Goal: Information Seeking & Learning: Learn about a topic

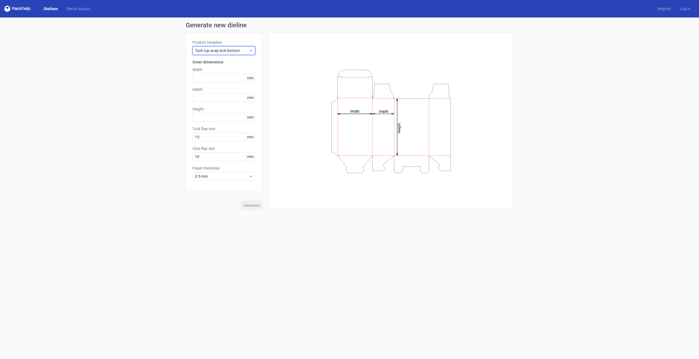
click at [229, 49] on span "Tuck top snap lock bottom" at bounding box center [222, 50] width 54 height 5
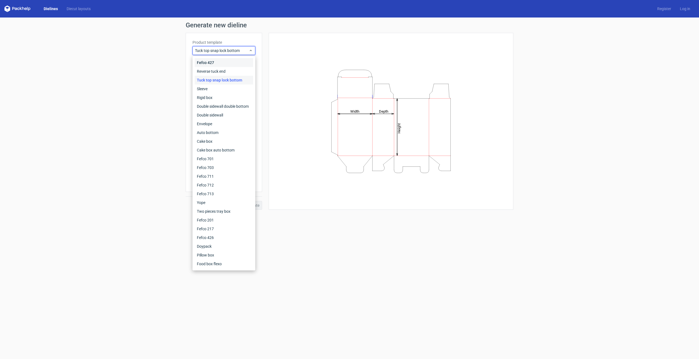
click at [237, 60] on div "Fefco 427" at bounding box center [224, 62] width 58 height 9
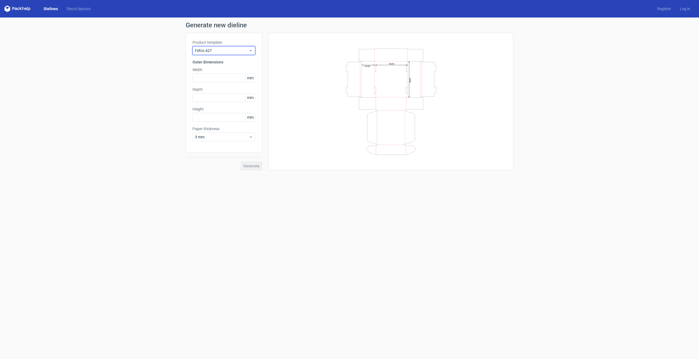
click at [240, 49] on span "Fefco 427" at bounding box center [222, 50] width 54 height 5
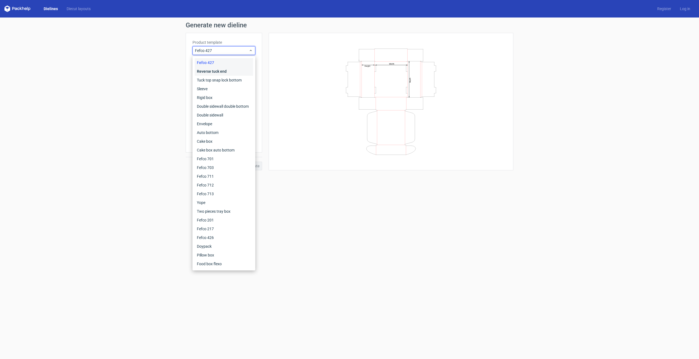
click at [234, 72] on div "Reverse tuck end" at bounding box center [224, 71] width 58 height 9
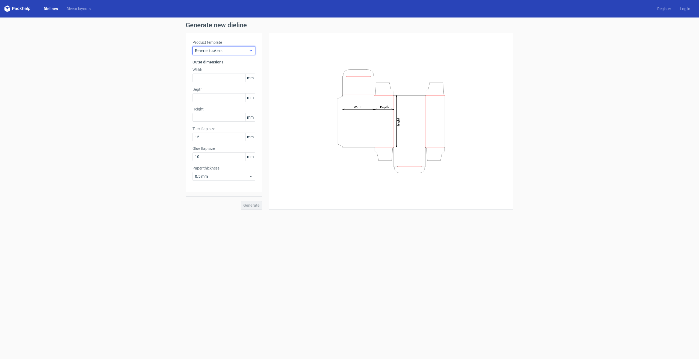
click at [243, 49] on span "Reverse tuck end" at bounding box center [222, 50] width 54 height 5
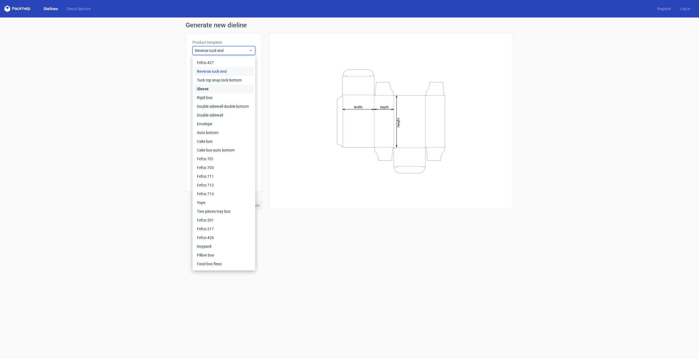
click at [239, 88] on div "Sleeve" at bounding box center [224, 88] width 58 height 9
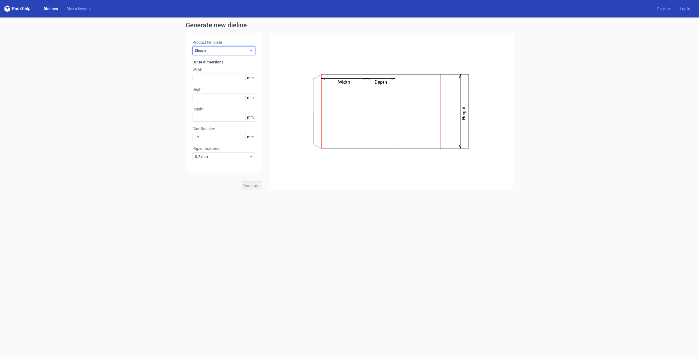
click at [239, 48] on span "Sleeve" at bounding box center [222, 50] width 54 height 5
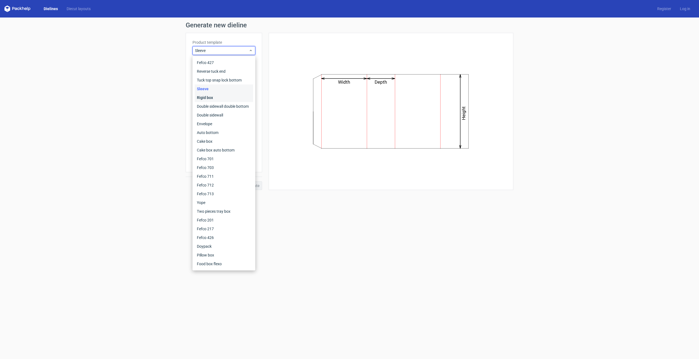
click at [231, 99] on div "Rigid box" at bounding box center [224, 97] width 58 height 9
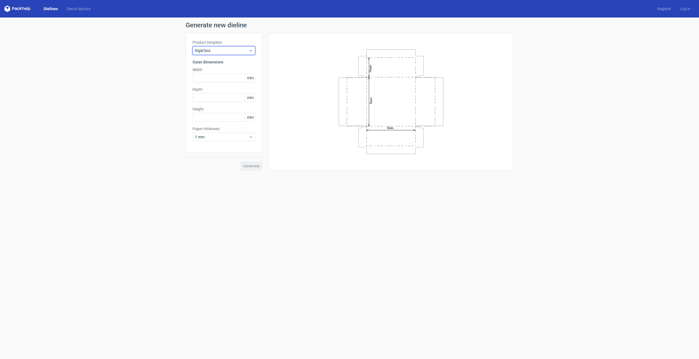
click at [233, 49] on span "Rigid box" at bounding box center [222, 50] width 54 height 5
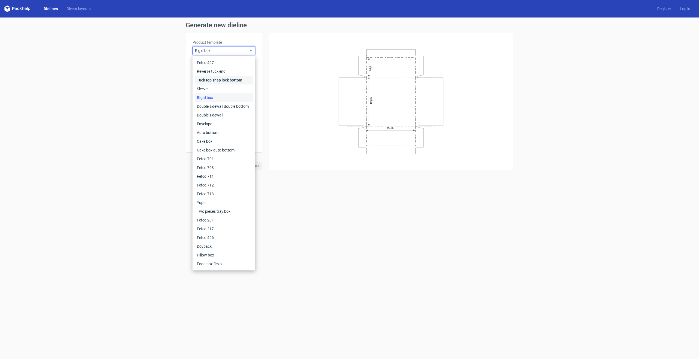
click at [234, 82] on div "Tuck top snap lock bottom" at bounding box center [224, 80] width 58 height 9
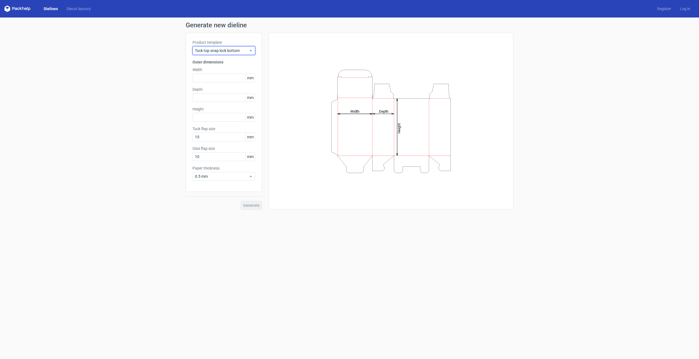
click at [241, 49] on span "Tuck top snap lock bottom" at bounding box center [222, 50] width 54 height 5
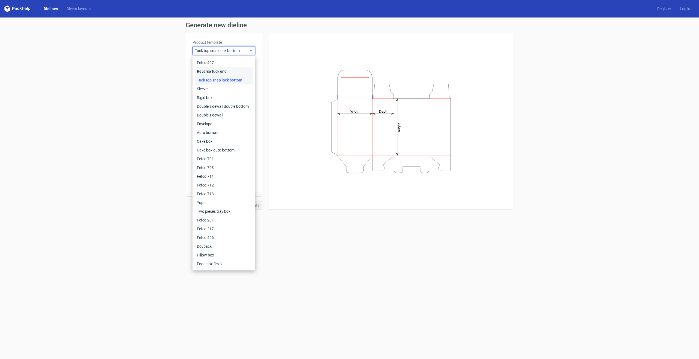
click at [213, 74] on div "Reverse tuck end" at bounding box center [224, 71] width 58 height 9
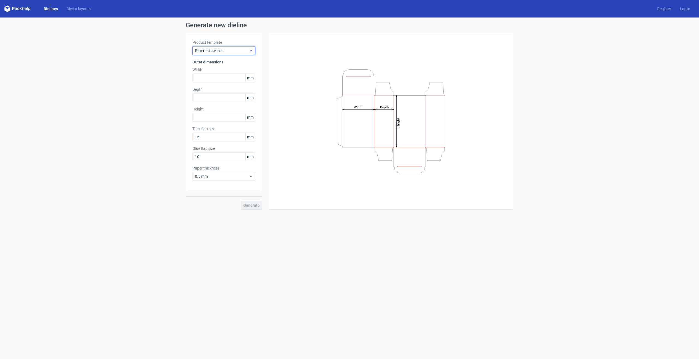
click at [233, 51] on span "Reverse tuck end" at bounding box center [222, 50] width 54 height 5
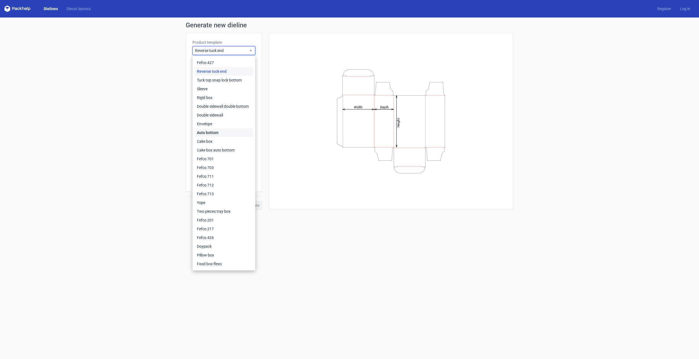
click at [235, 129] on div "Auto bottom" at bounding box center [224, 132] width 58 height 9
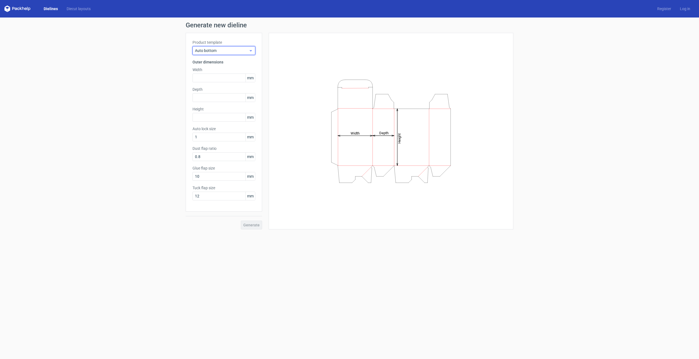
click at [232, 49] on span "Auto bottom" at bounding box center [222, 50] width 54 height 5
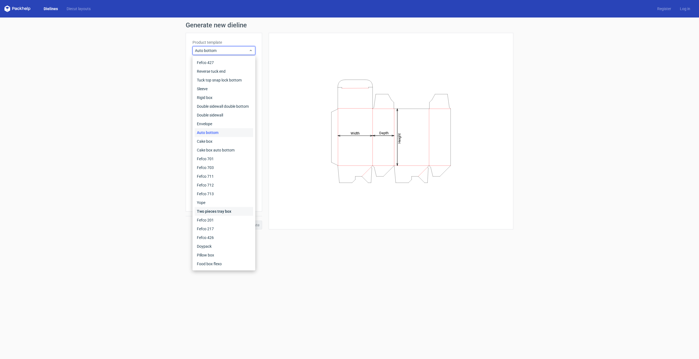
click at [229, 209] on div "Two pieces tray box" at bounding box center [224, 211] width 58 height 9
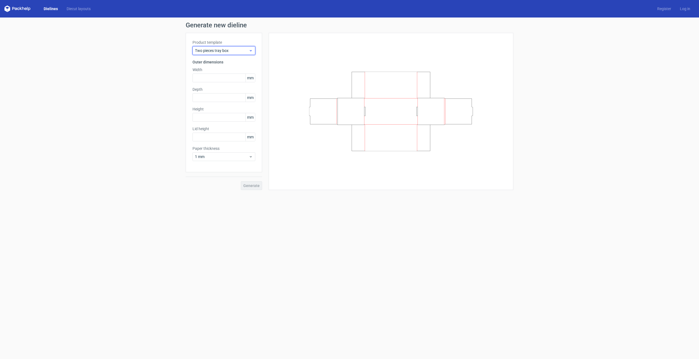
click at [237, 50] on span "Two pieces tray box" at bounding box center [222, 50] width 54 height 5
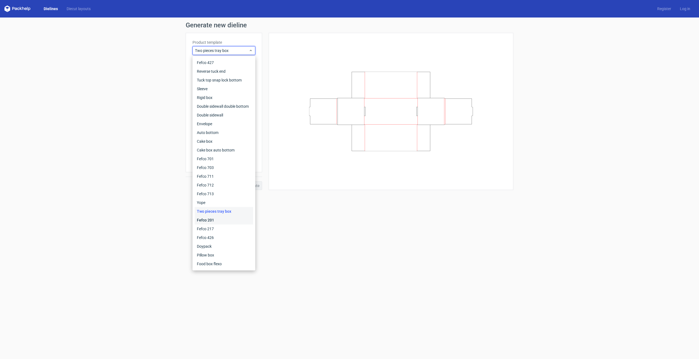
drag, startPoint x: 231, startPoint y: 220, endPoint x: 232, endPoint y: 211, distance: 8.9
click at [231, 220] on div "Fefco 201" at bounding box center [224, 220] width 58 height 9
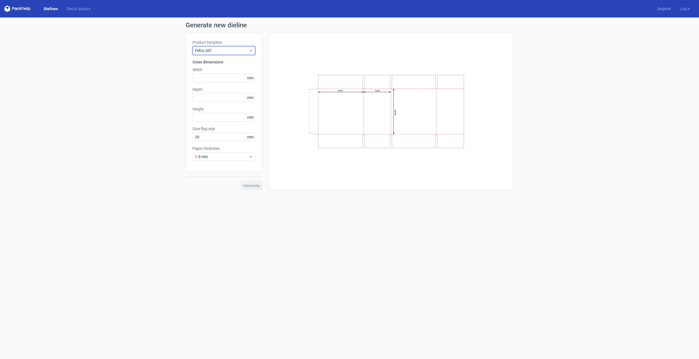
click at [237, 51] on span "Fefco 201" at bounding box center [222, 50] width 54 height 5
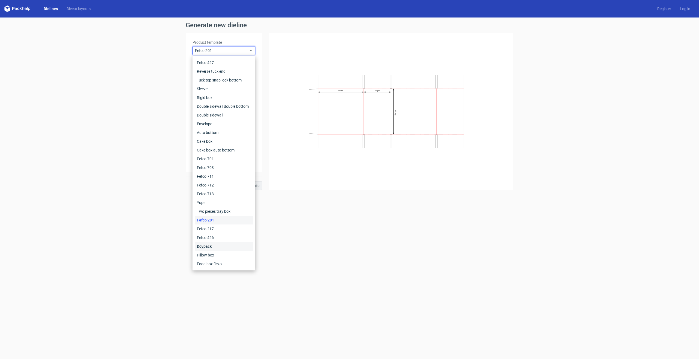
click at [226, 249] on div "Doypack" at bounding box center [224, 246] width 58 height 9
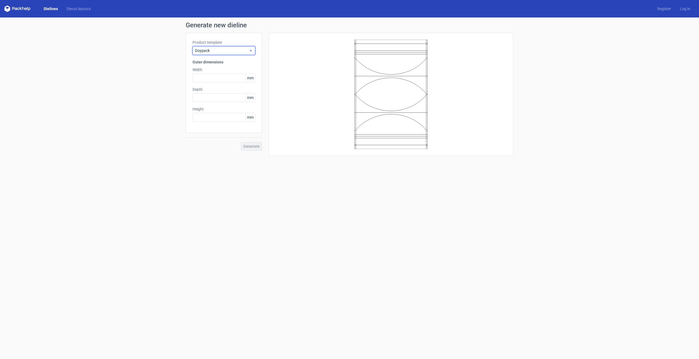
click at [239, 48] on span "Doypack" at bounding box center [222, 50] width 54 height 5
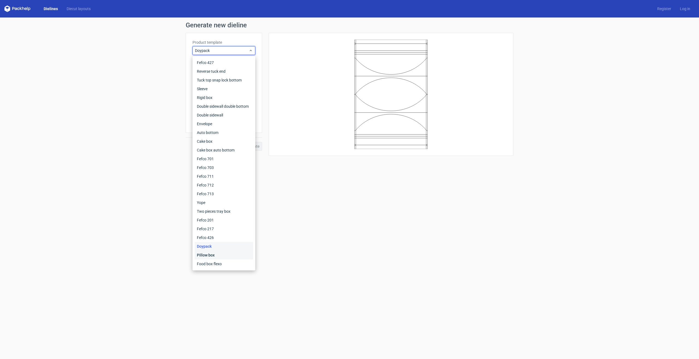
click at [232, 253] on div "Pillow box" at bounding box center [224, 254] width 58 height 9
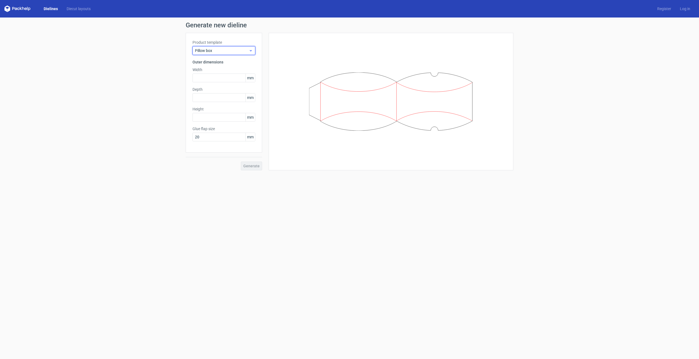
click at [230, 49] on span "Pillow box" at bounding box center [222, 50] width 54 height 5
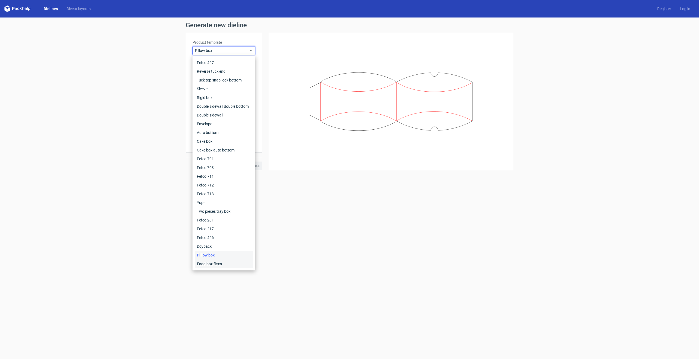
click at [226, 263] on div "Food box flexo" at bounding box center [224, 263] width 58 height 9
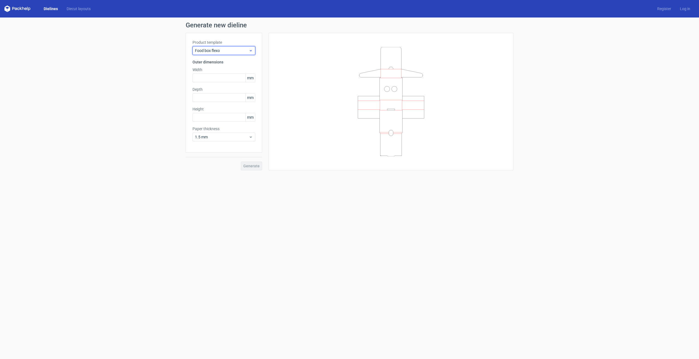
click at [239, 52] on span "Food box flexo" at bounding box center [222, 50] width 54 height 5
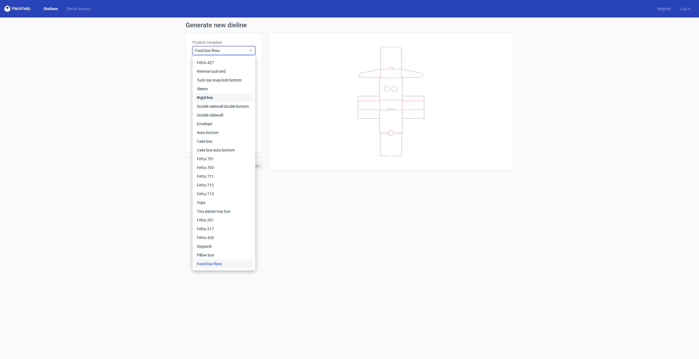
click at [232, 98] on div "Rigid box" at bounding box center [224, 97] width 58 height 9
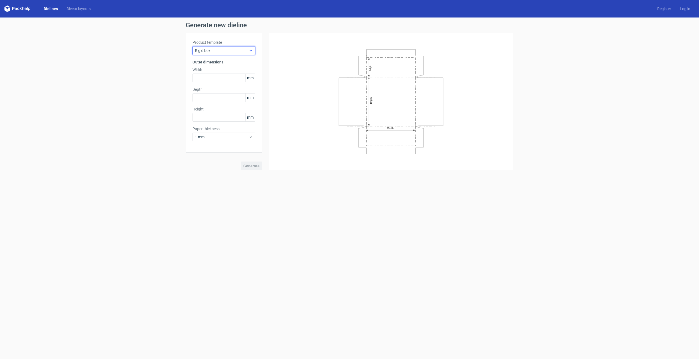
click at [239, 48] on div "Rigid box" at bounding box center [224, 50] width 63 height 9
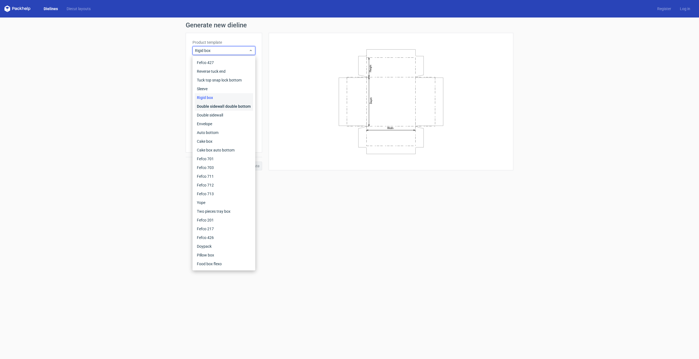
click at [235, 104] on div "Double sidewall double bottom" at bounding box center [224, 106] width 58 height 9
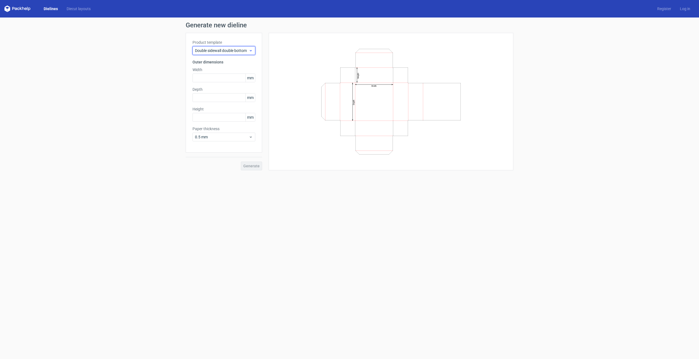
click at [246, 48] on span "Double sidewall double bottom" at bounding box center [222, 50] width 54 height 5
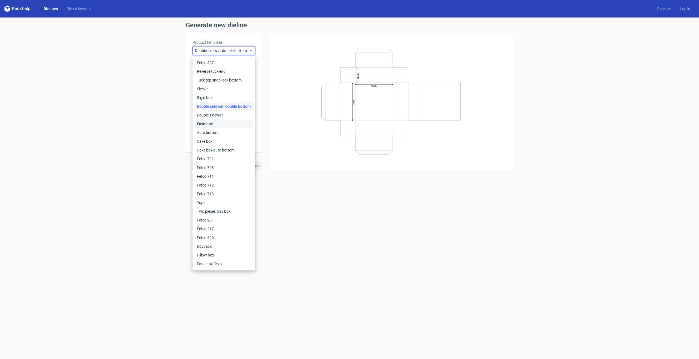
click at [228, 122] on div "Envelope" at bounding box center [224, 123] width 58 height 9
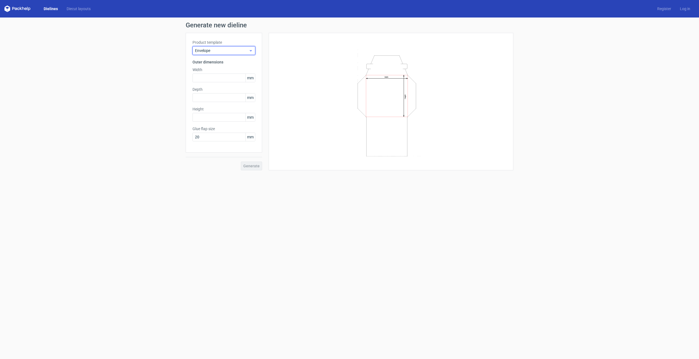
click at [235, 50] on span "Envelope" at bounding box center [222, 50] width 54 height 5
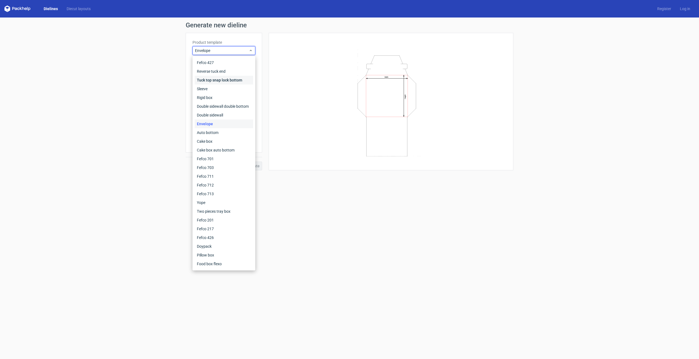
click at [231, 82] on div "Tuck top snap lock bottom" at bounding box center [224, 80] width 58 height 9
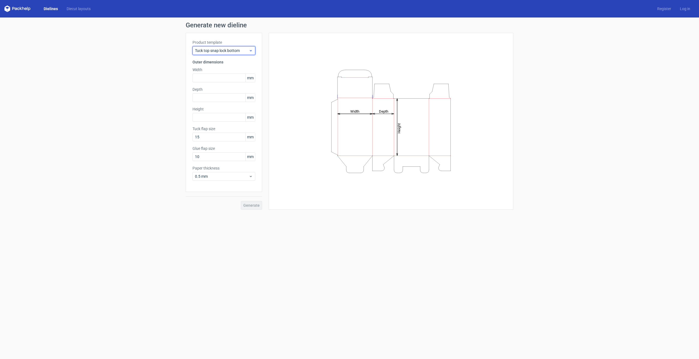
click at [239, 50] on span "Tuck top snap lock bottom" at bounding box center [222, 50] width 54 height 5
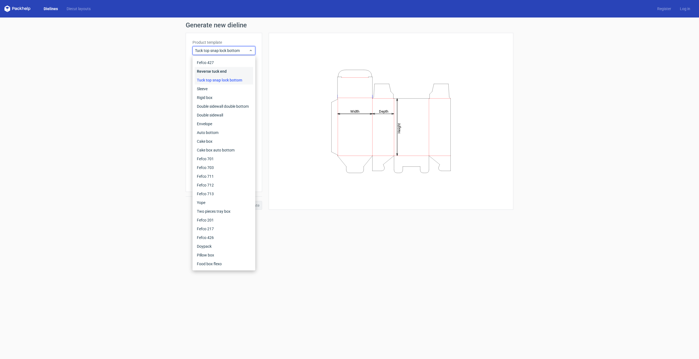
click at [237, 72] on div "Reverse tuck end" at bounding box center [224, 71] width 58 height 9
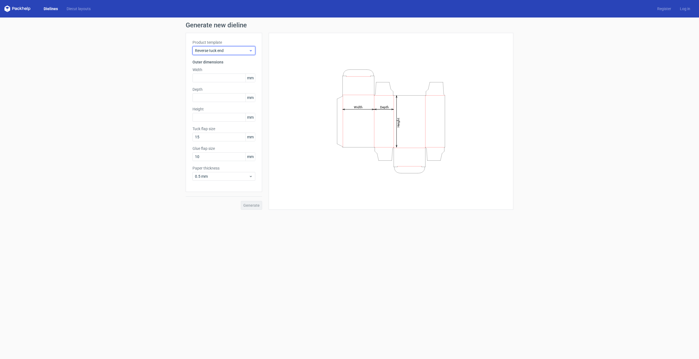
click at [240, 51] on span "Reverse tuck end" at bounding box center [222, 50] width 54 height 5
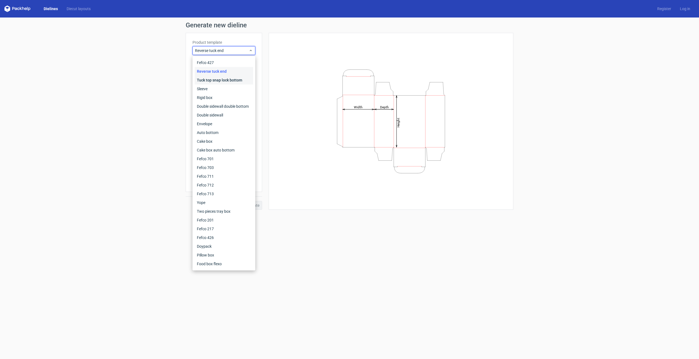
click at [236, 79] on div "Tuck top snap lock bottom" at bounding box center [224, 80] width 58 height 9
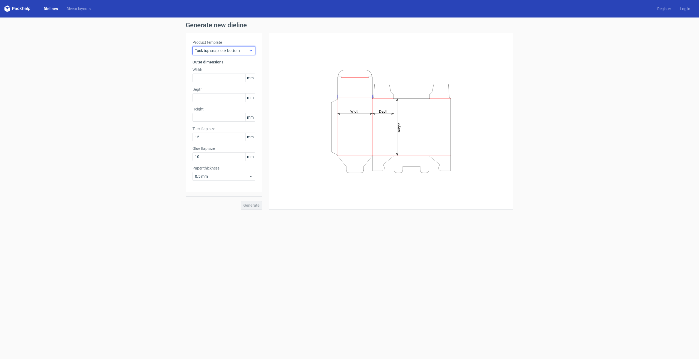
click at [240, 51] on span "Tuck top snap lock bottom" at bounding box center [222, 50] width 54 height 5
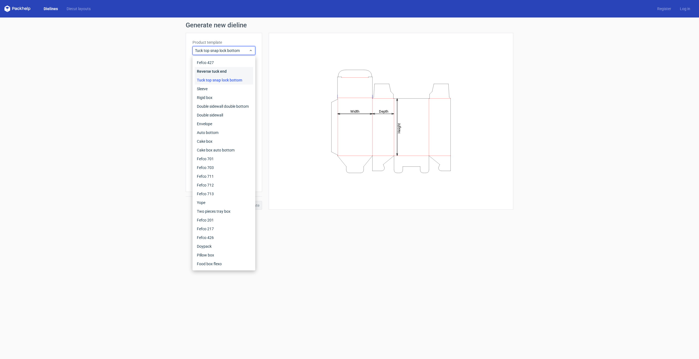
click at [237, 67] on div "Reverse tuck end" at bounding box center [224, 71] width 58 height 9
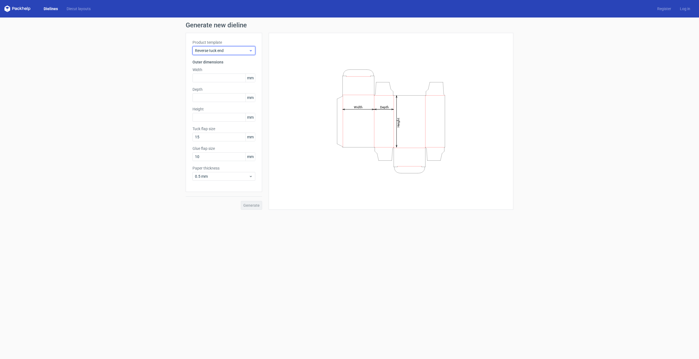
click at [242, 51] on span "Reverse tuck end" at bounding box center [222, 50] width 54 height 5
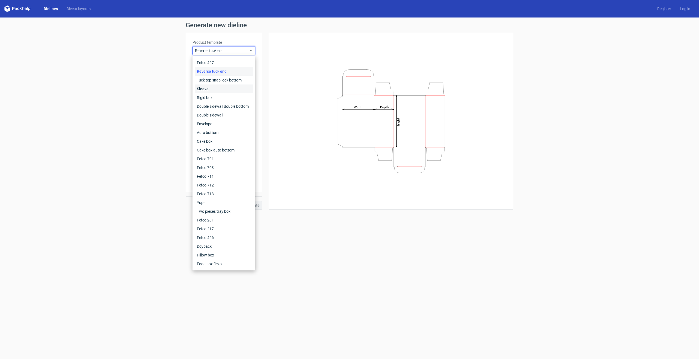
click at [238, 85] on div "Sleeve" at bounding box center [224, 88] width 58 height 9
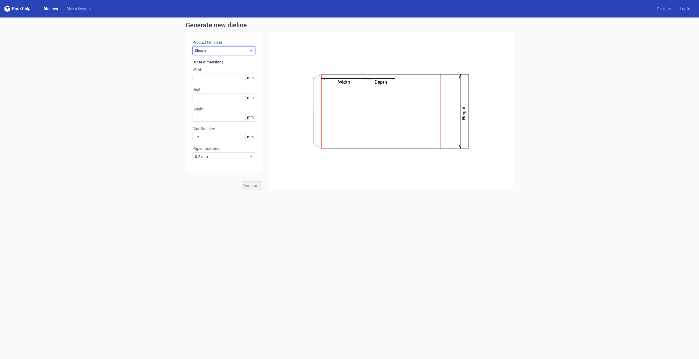
click at [239, 52] on span "Sleeve" at bounding box center [222, 50] width 54 height 5
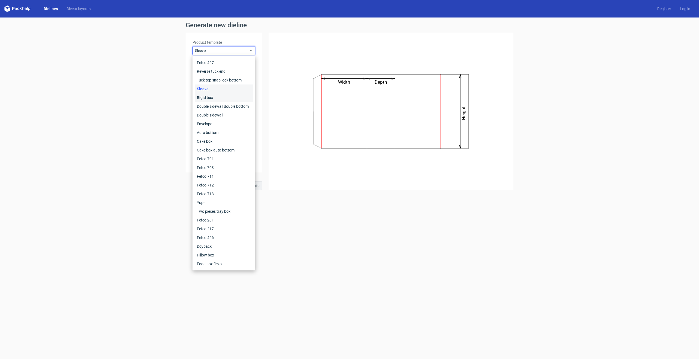
click at [234, 96] on div "Rigid box" at bounding box center [224, 97] width 58 height 9
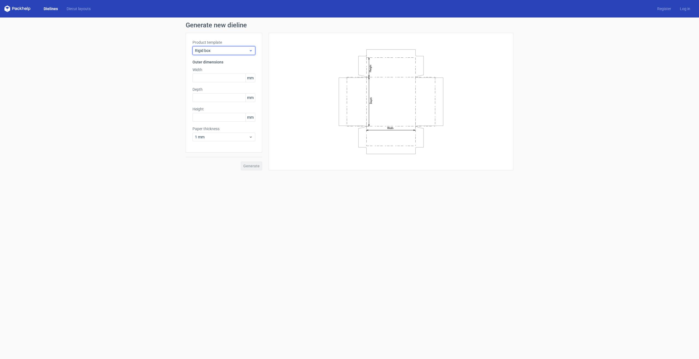
click at [238, 51] on span "Rigid box" at bounding box center [222, 50] width 54 height 5
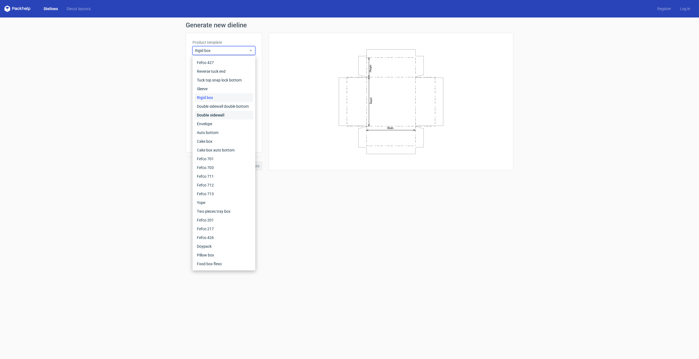
click at [228, 115] on div "Double sidewall" at bounding box center [224, 115] width 58 height 9
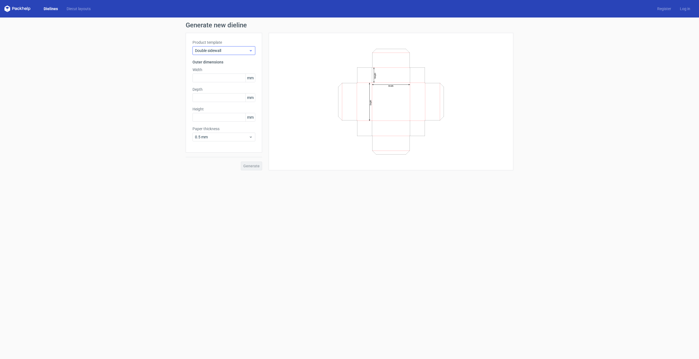
drag, startPoint x: 233, startPoint y: 58, endPoint x: 235, endPoint y: 53, distance: 5.5
click at [233, 57] on div "Product template Double sidewall Outer dimensions Width mm Depth mm Height mm P…" at bounding box center [224, 93] width 76 height 120
click at [235, 53] on span "Double sidewall" at bounding box center [222, 50] width 54 height 5
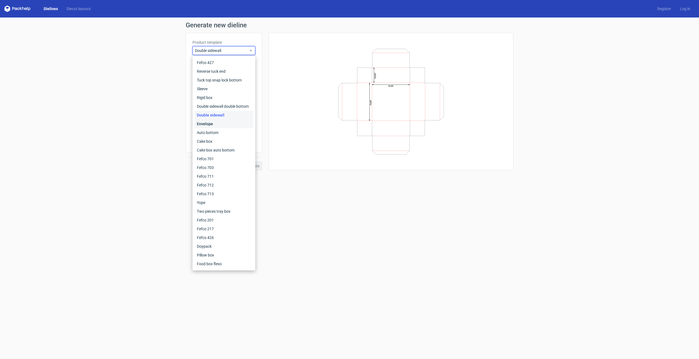
click at [230, 125] on div "Envelope" at bounding box center [224, 123] width 58 height 9
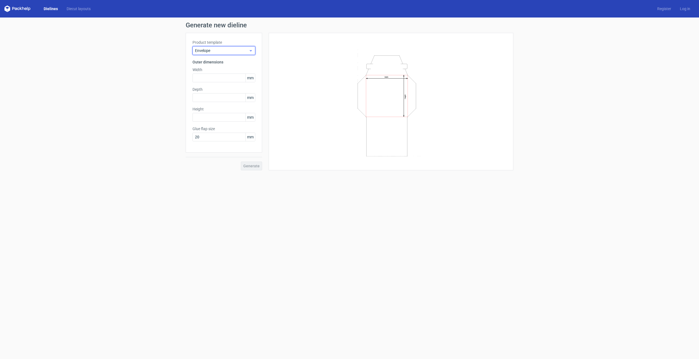
click at [237, 52] on span "Envelope" at bounding box center [222, 50] width 54 height 5
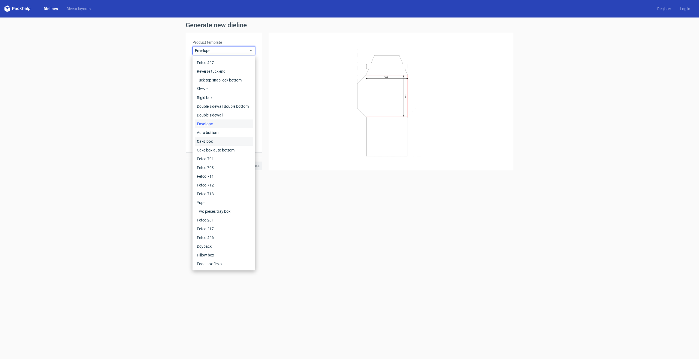
click at [217, 137] on div "Cake box" at bounding box center [224, 141] width 58 height 9
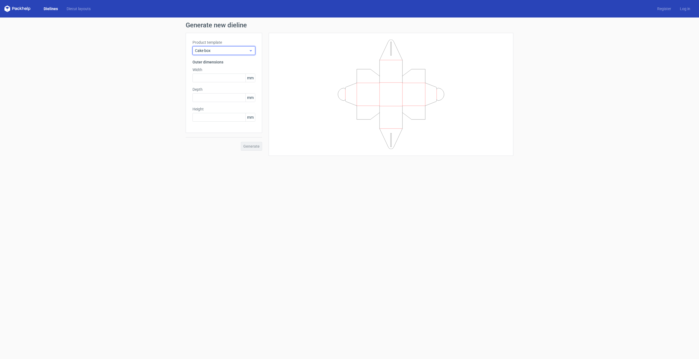
click at [238, 51] on span "Cake box" at bounding box center [222, 50] width 54 height 5
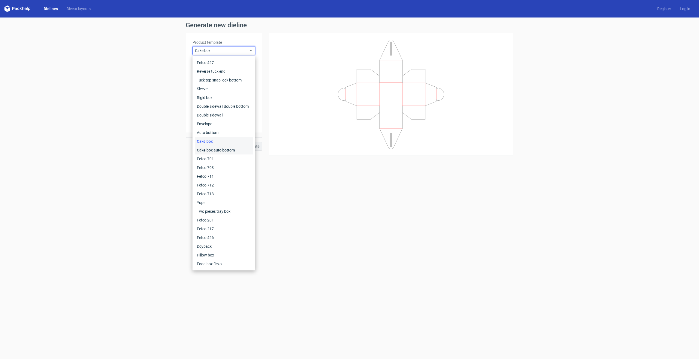
click at [223, 149] on div "Cake box auto bottom" at bounding box center [224, 150] width 58 height 9
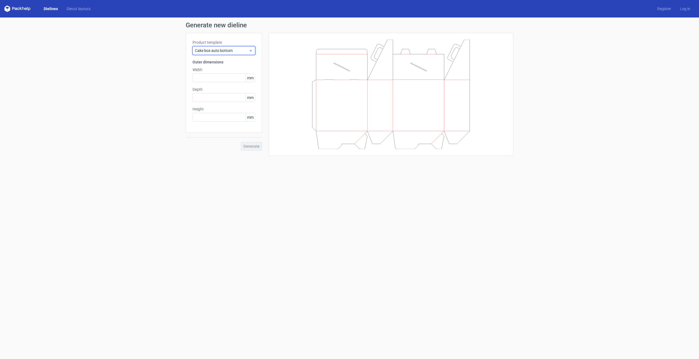
click at [239, 47] on div "Cake box auto bottom" at bounding box center [224, 50] width 63 height 9
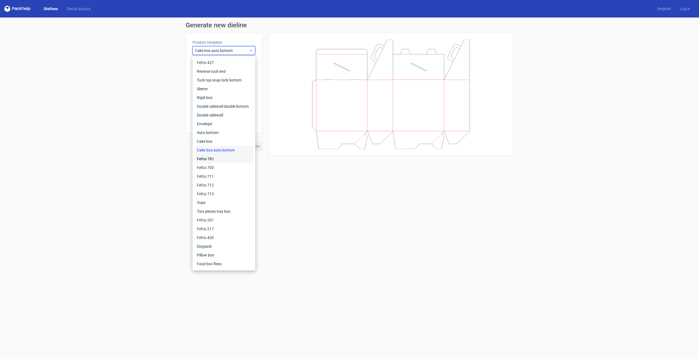
click at [226, 157] on div "Fefco 701" at bounding box center [224, 158] width 58 height 9
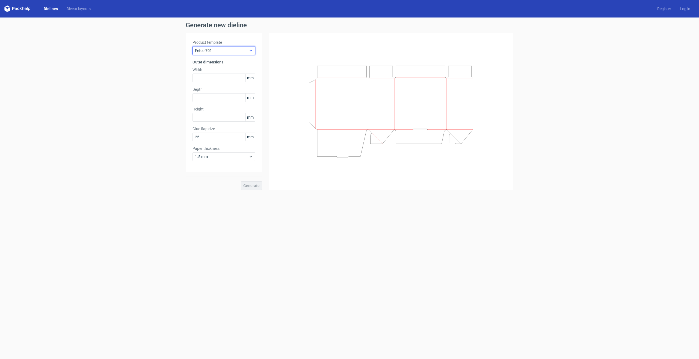
click at [232, 46] on div "Fefco 701" at bounding box center [224, 50] width 63 height 9
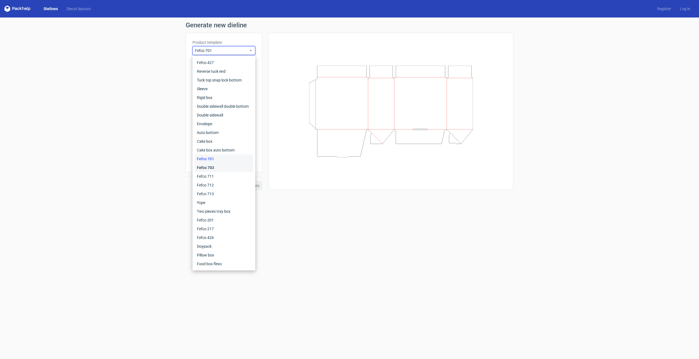
click at [227, 170] on div "Fefco 703" at bounding box center [224, 167] width 58 height 9
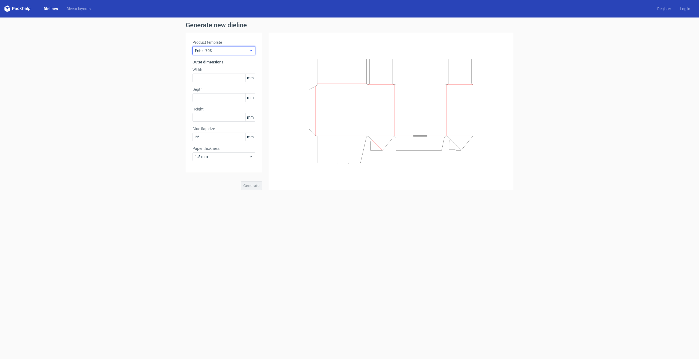
click at [227, 51] on span "Fefco 703" at bounding box center [222, 50] width 54 height 5
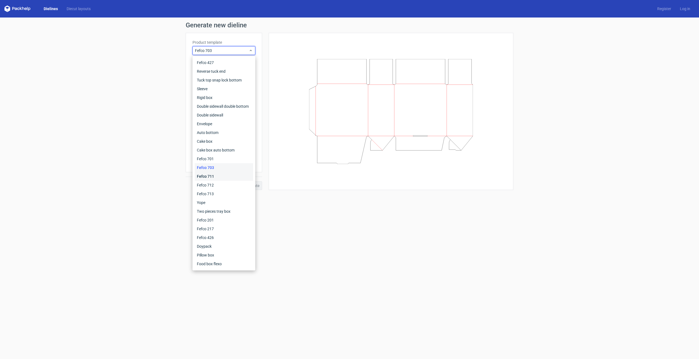
click at [212, 176] on div "Fefco 711" at bounding box center [224, 176] width 58 height 9
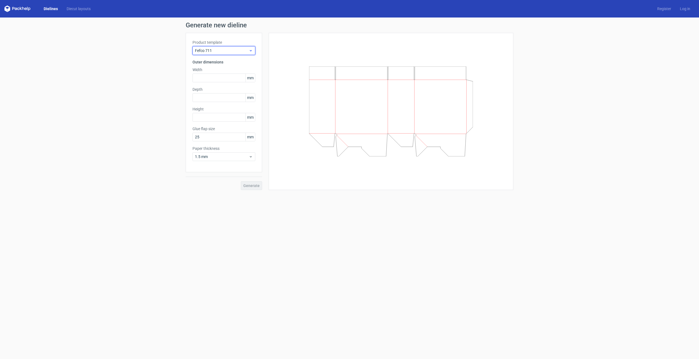
click at [230, 50] on span "Fefco 711" at bounding box center [222, 50] width 54 height 5
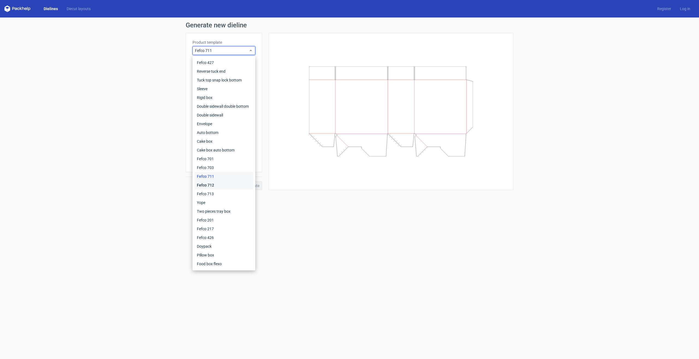
click at [224, 185] on div "Fefco 712" at bounding box center [224, 185] width 58 height 9
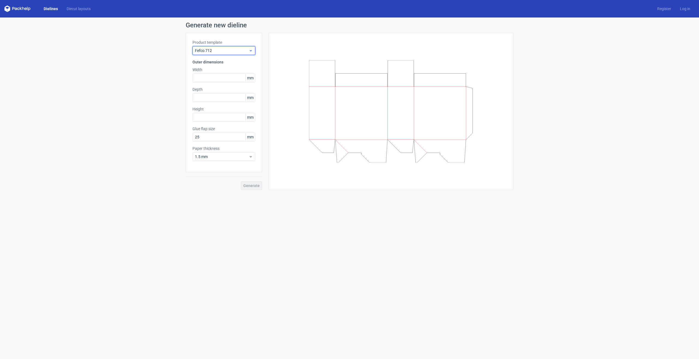
click at [236, 52] on span "Fefco 712" at bounding box center [222, 50] width 54 height 5
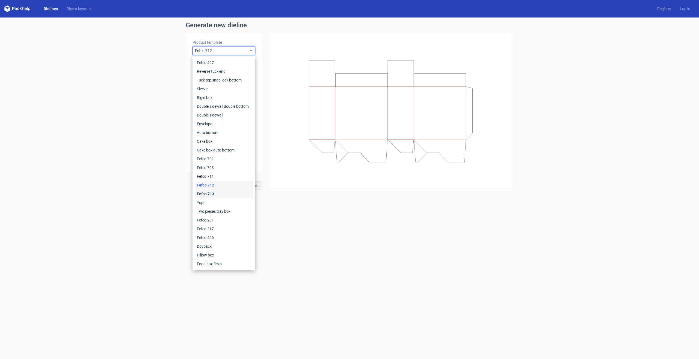
click at [228, 191] on div "Fefco 713" at bounding box center [224, 193] width 58 height 9
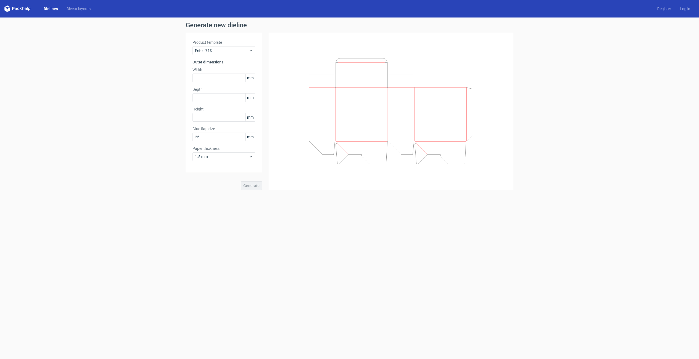
click at [231, 58] on div "Product template Fefco 713 Outer dimensions Width mm Depth mm Height mm Glue fl…" at bounding box center [224, 102] width 76 height 139
click at [235, 45] on div "Product template Fefco 713" at bounding box center [224, 47] width 63 height 15
click at [235, 51] on span "Fefco 713" at bounding box center [222, 50] width 54 height 5
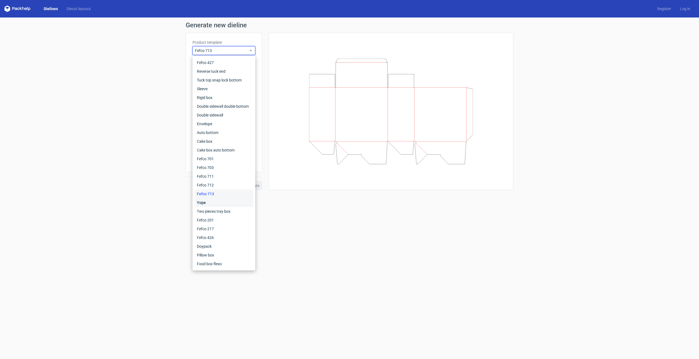
click at [228, 203] on div "Yope" at bounding box center [224, 202] width 58 height 9
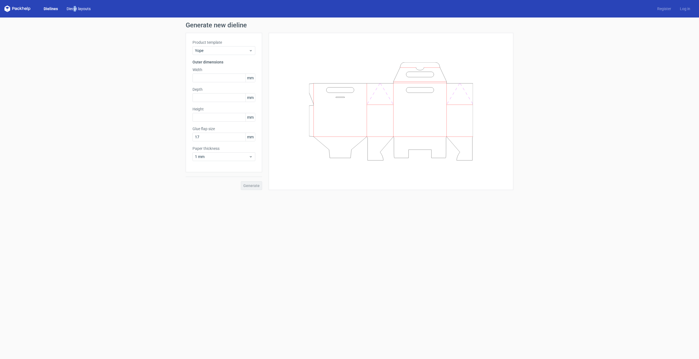
click at [76, 11] on div "Dielines Diecut layouts Register Log in" at bounding box center [349, 8] width 699 height 17
click at [76, 11] on link "Diecut layouts" at bounding box center [78, 8] width 33 height 5
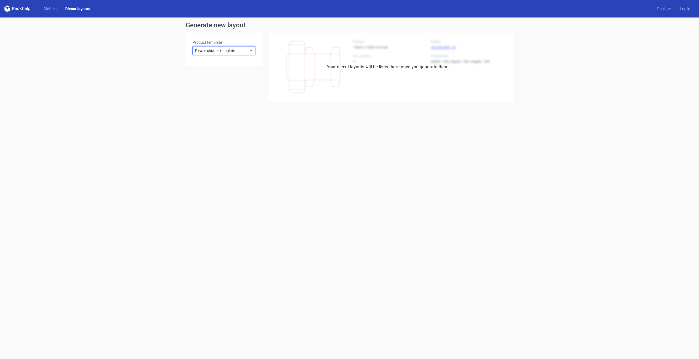
click at [233, 54] on div "Please choose template" at bounding box center [224, 50] width 63 height 9
click at [238, 68] on div "Reverse tuck end" at bounding box center [224, 71] width 58 height 9
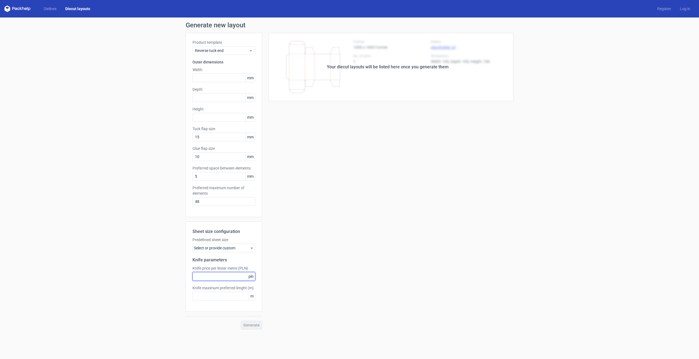
click at [227, 277] on input "text" at bounding box center [224, 276] width 63 height 9
